Goal: Complete application form

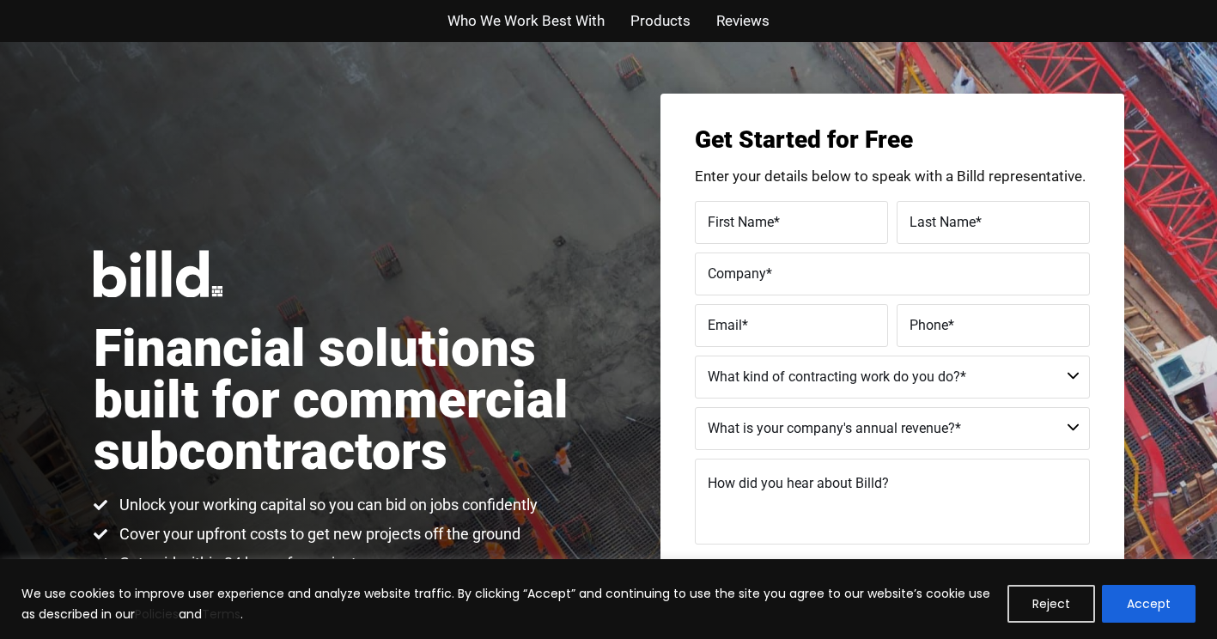
click at [785, 224] on label "First Name *" at bounding box center [790, 222] width 167 height 25
click at [785, 224] on input "First Name *" at bounding box center [791, 222] width 193 height 43
type input "yahir"
click at [961, 220] on span "Last Name" at bounding box center [942, 221] width 66 height 16
click at [961, 220] on input "Last Name *" at bounding box center [992, 222] width 193 height 43
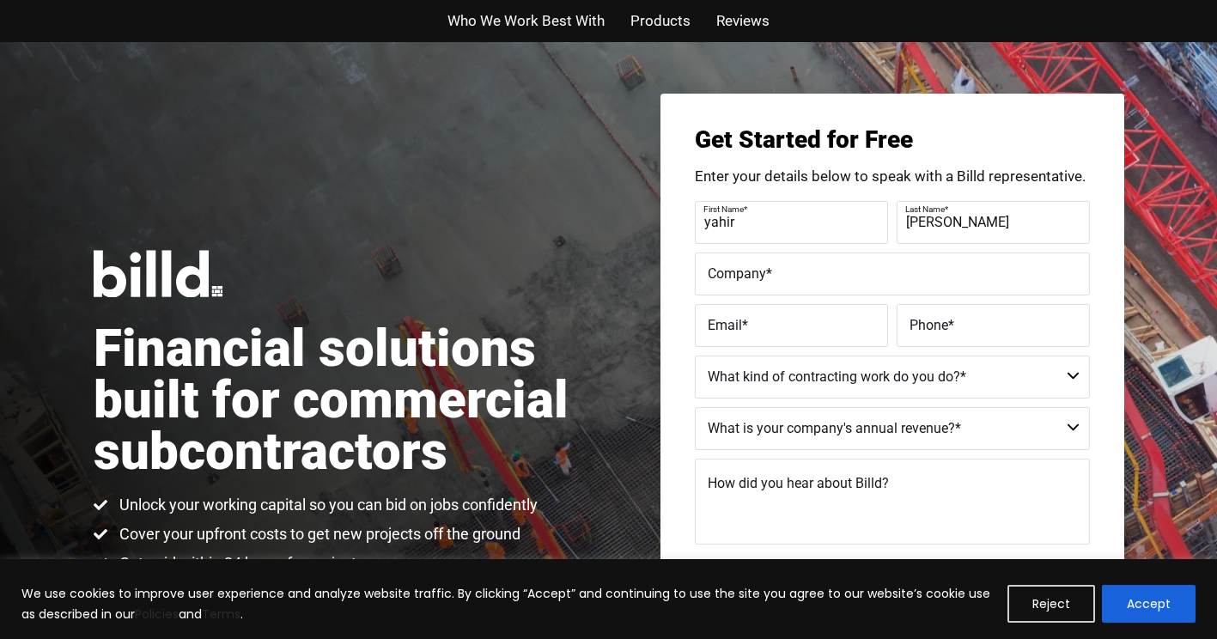
type input "[PERSON_NAME]"
click at [848, 274] on label "Company *" at bounding box center [891, 273] width 369 height 25
click at [848, 274] on input "Company *" at bounding box center [892, 273] width 395 height 43
type input "buzzin construction inc"
type input "[PHONE_NUMBER]"
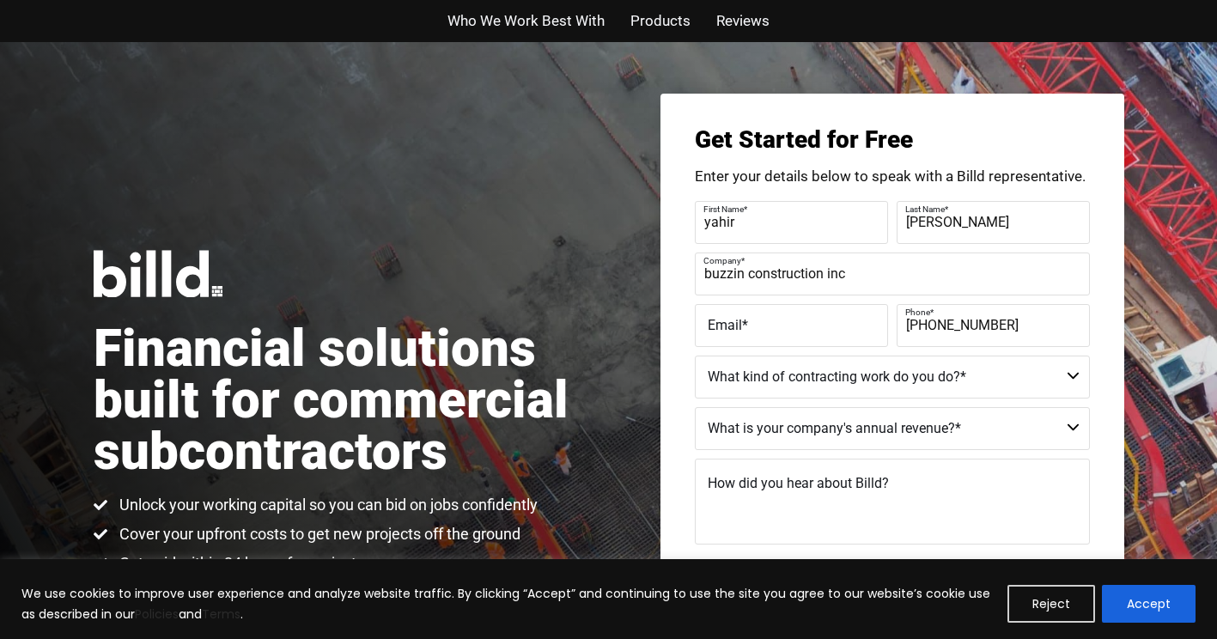
click at [803, 334] on label "Email *" at bounding box center [790, 325] width 167 height 25
click at [803, 334] on input "Email *" at bounding box center [791, 325] width 193 height 43
type input "[EMAIL_ADDRESS][DOMAIN_NAME]"
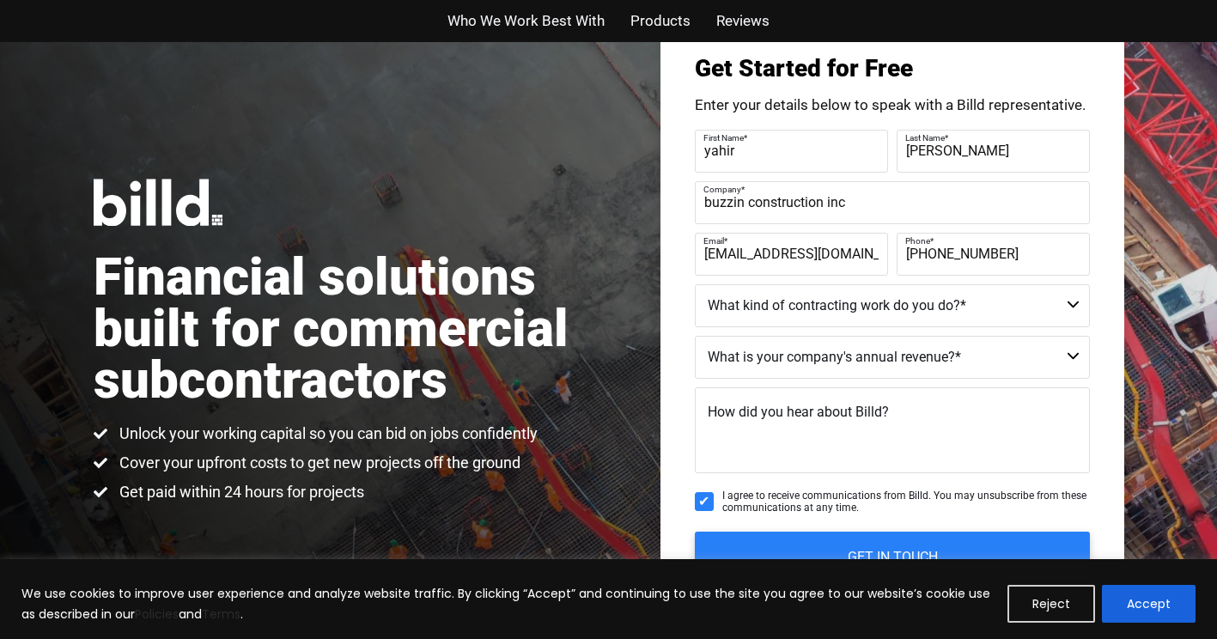
scroll to position [82, 0]
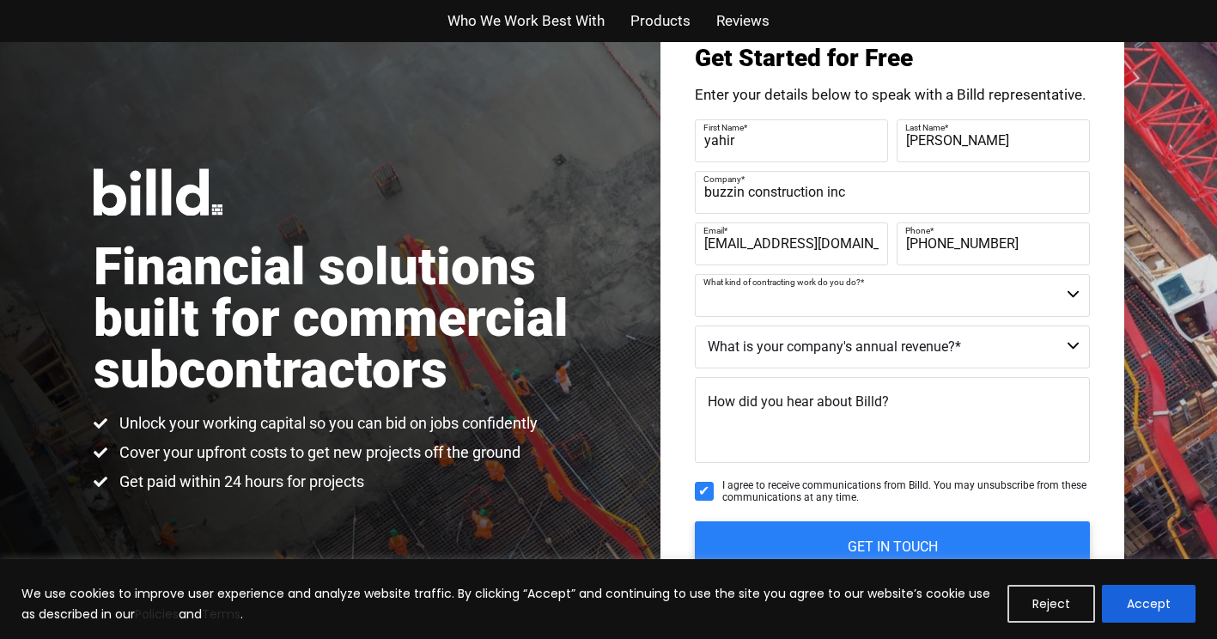
click at [810, 305] on select "Commercial Commercial and Residential Residential Not a Contractor" at bounding box center [892, 295] width 395 height 43
select select "Commercial and Residential"
click at [695, 274] on select "Commercial Commercial and Residential Residential Not a Contractor" at bounding box center [892, 295] width 395 height 43
click at [822, 355] on select "$40M + $25M - $40M $8M - $25M $4M - $8M $2M - $4M $1M - $2M Less than $1M" at bounding box center [892, 346] width 395 height 43
select select "Less than $1M"
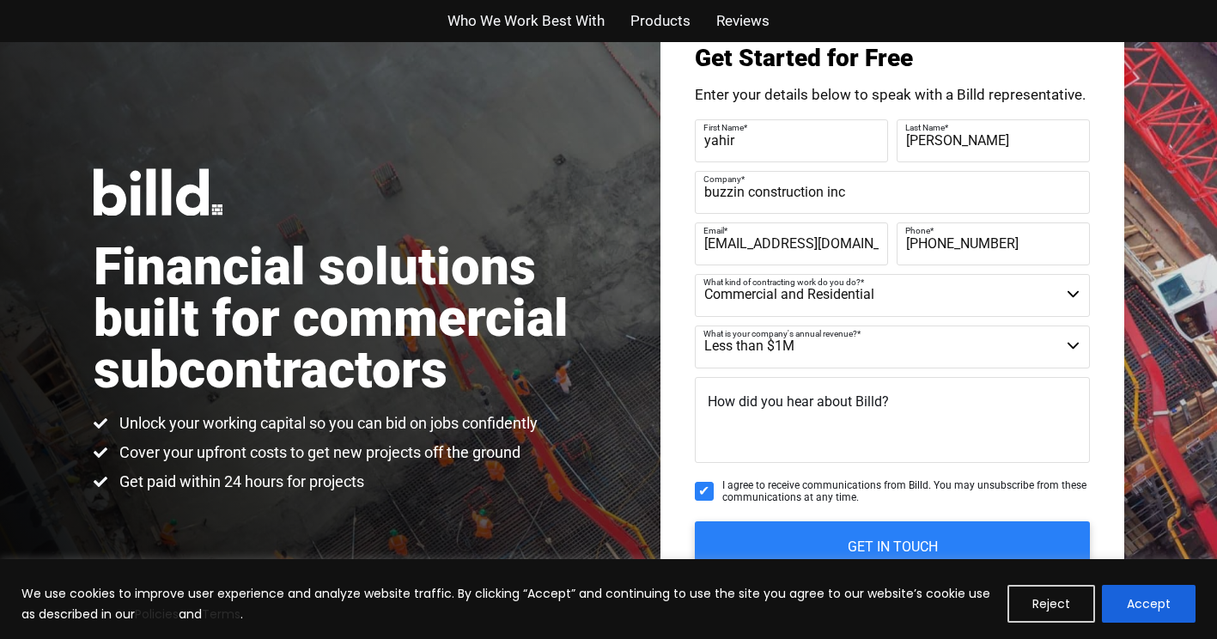
click at [695, 325] on select "$40M + $25M - $40M $8M - $25M $4M - $8M $2M - $4M $1M - $2M Less than $1M" at bounding box center [892, 346] width 395 height 43
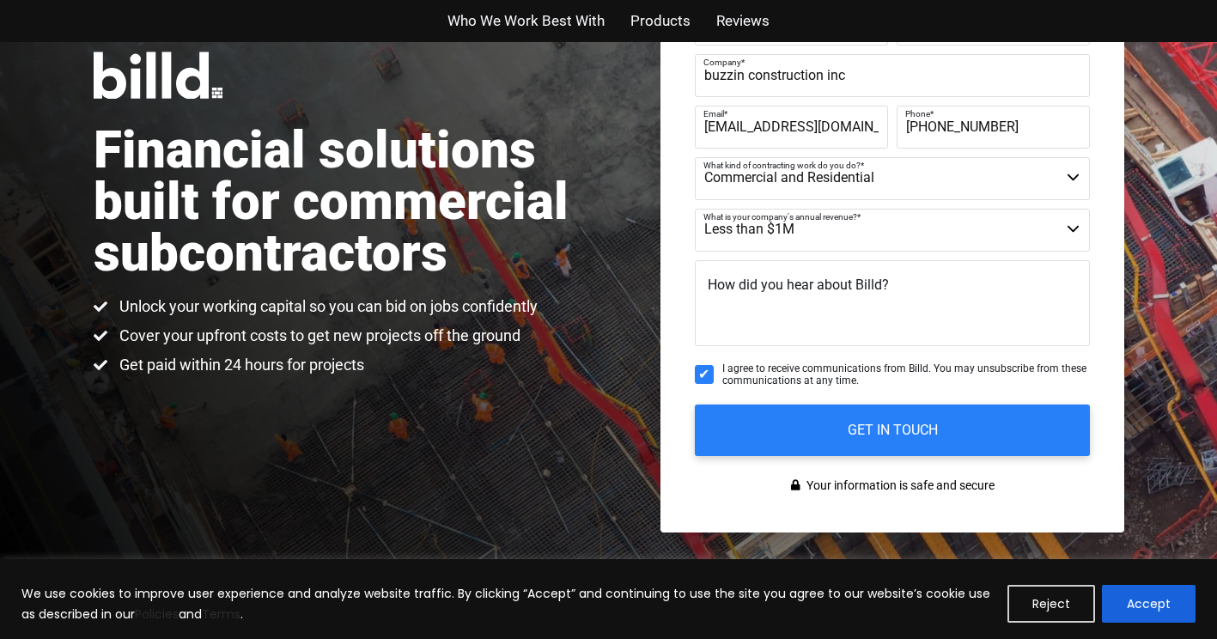
scroll to position [202, 0]
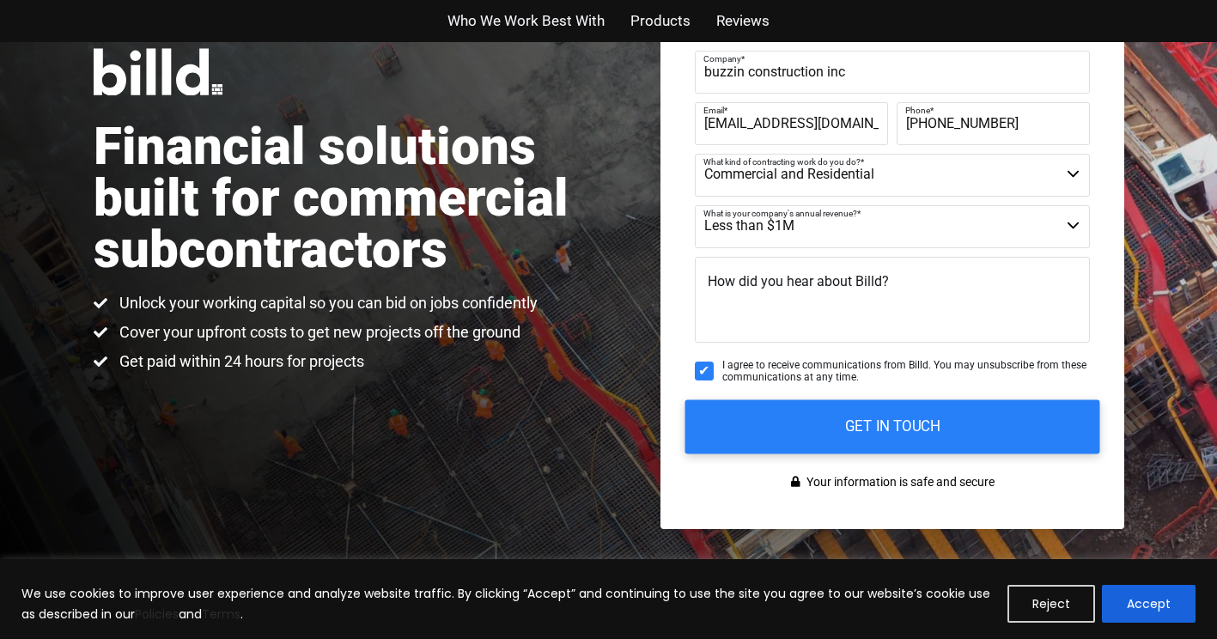
click at [829, 425] on input "GET IN TOUCH" at bounding box center [891, 426] width 415 height 54
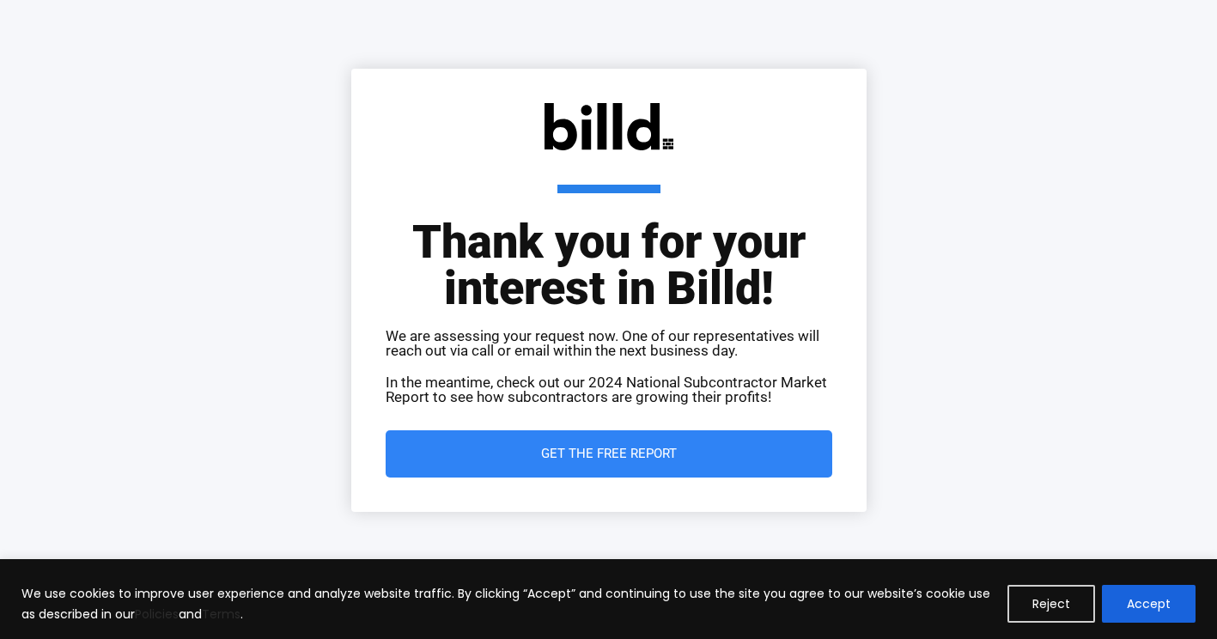
click at [701, 463] on link "Get the Free Report" at bounding box center [609, 453] width 446 height 47
